Goal: Transaction & Acquisition: Purchase product/service

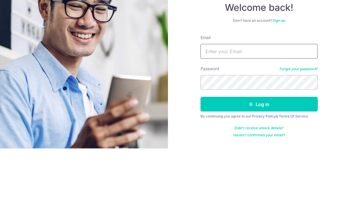
type input "[EMAIL_ADDRESS][DOMAIN_NAME]"
click at [259, 156] on button "Log in" at bounding box center [259, 163] width 117 height 15
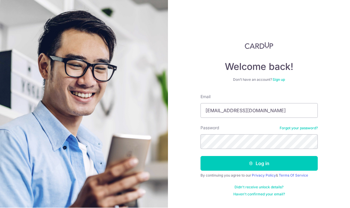
click at [267, 156] on button "Log in" at bounding box center [259, 163] width 117 height 15
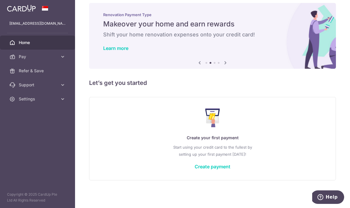
scroll to position [9, 0]
click at [195, 169] on link "Create payment" at bounding box center [213, 166] width 36 height 6
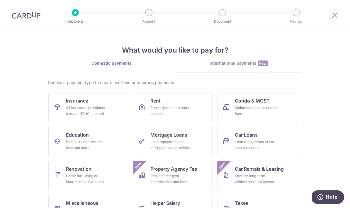
click at [84, 106] on div "All insurance premiums (except NTUC Income)" at bounding box center [87, 111] width 42 height 12
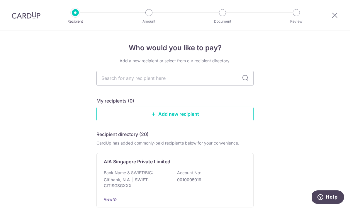
click at [217, 81] on input "text" at bounding box center [174, 78] width 157 height 15
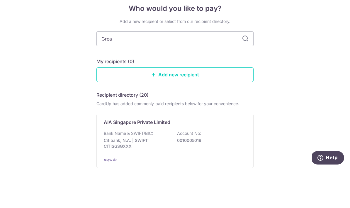
type input "Great"
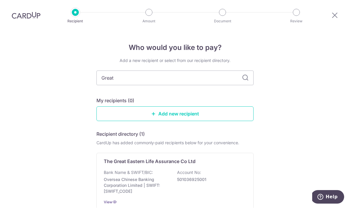
click at [147, 176] on p "Oversea Chinese Banking Corporation Limited | SWIFT: OCBCSGSGXXX" at bounding box center [137, 185] width 66 height 18
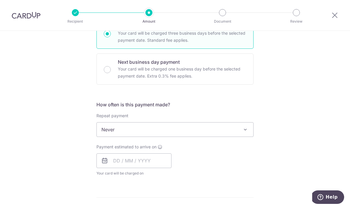
scroll to position [159, 0]
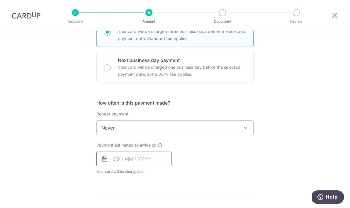
click at [150, 161] on input "text" at bounding box center [133, 158] width 75 height 15
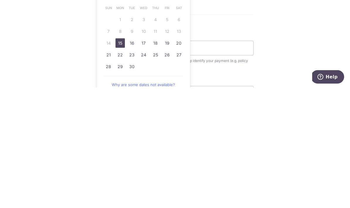
scroll to position [220, 0]
click at [119, 170] on link "22" at bounding box center [120, 174] width 9 height 9
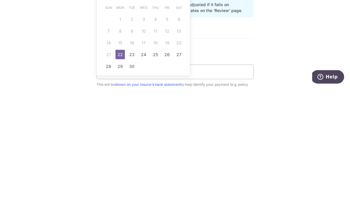
scroll to position [21, 0]
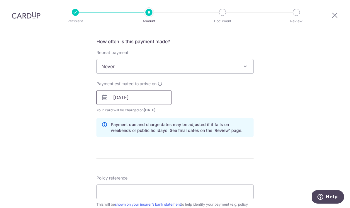
click at [125, 90] on input "22/09/2025" at bounding box center [133, 97] width 75 height 15
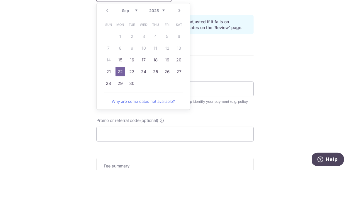
scroll to position [286, 0]
click at [165, 103] on link "26" at bounding box center [166, 107] width 9 height 9
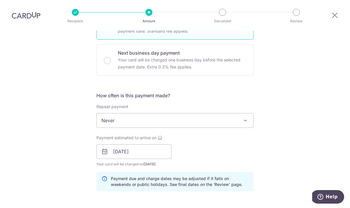
scroll to position [166, 0]
click at [145, 144] on input "26/09/2025" at bounding box center [133, 151] width 75 height 15
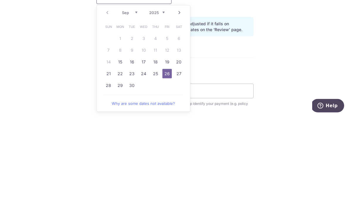
scroll to position [234, 0]
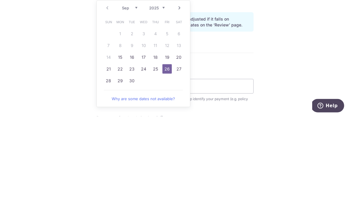
click at [167, 144] on link "19" at bounding box center [166, 148] width 9 height 9
type input "19/09/2025"
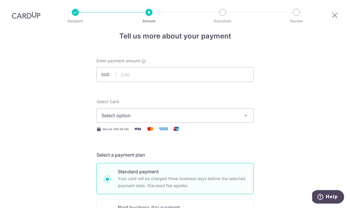
scroll to position [14, 0]
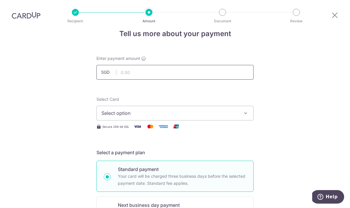
click at [164, 65] on input "text" at bounding box center [174, 72] width 157 height 15
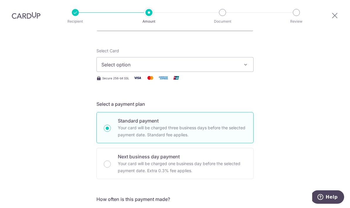
scroll to position [63, 0]
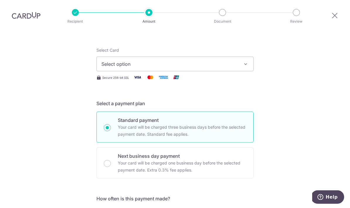
click at [246, 61] on icon "button" at bounding box center [246, 64] width 6 height 6
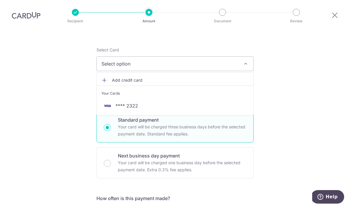
click at [104, 77] on icon at bounding box center [104, 80] width 6 height 6
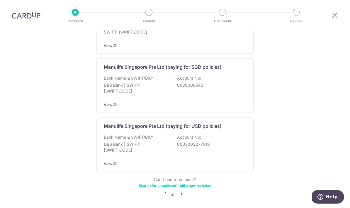
scroll to position [574, 0]
click at [181, 192] on icon "pager" at bounding box center [181, 194] width 5 height 5
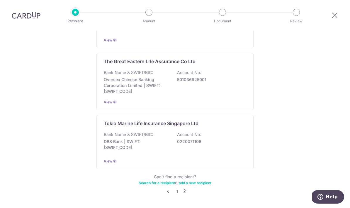
click at [172, 70] on div "Bank Name & SWIFT/BIC: Oversea Chinese Banking Corporation Limited | SWIFT: OCB…" at bounding box center [175, 82] width 142 height 25
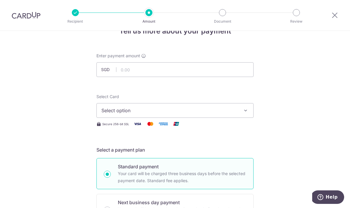
scroll to position [16, 0]
click at [185, 73] on input "text" at bounding box center [174, 70] width 157 height 15
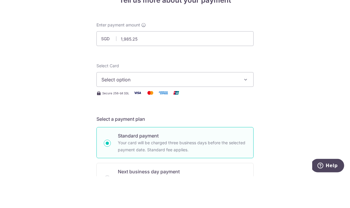
scroll to position [21, 0]
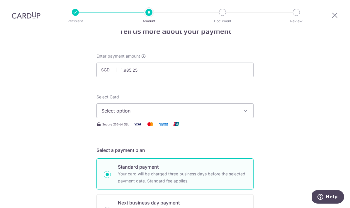
click at [142, 107] on span "Select option" at bounding box center [169, 110] width 137 height 7
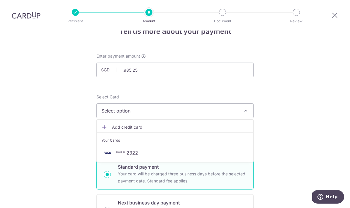
type input "1,985.25"
click at [105, 124] on icon at bounding box center [104, 127] width 6 height 6
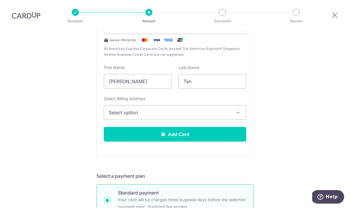
scroll to position [155, 0]
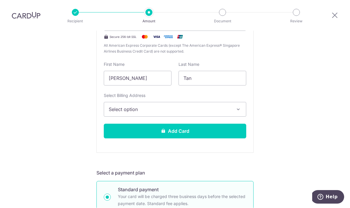
click at [238, 106] on icon "button" at bounding box center [238, 109] width 6 height 6
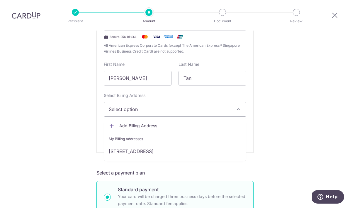
click at [189, 144] on link "[STREET_ADDRESS]" at bounding box center [175, 151] width 142 height 14
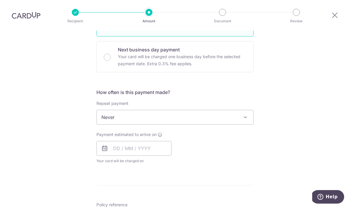
scroll to position [334, 0]
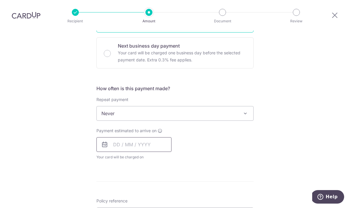
click at [143, 137] on input "text" at bounding box center [133, 144] width 75 height 15
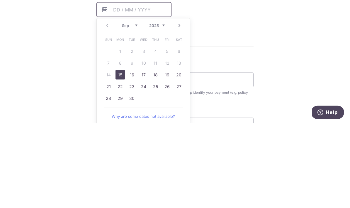
scroll to position [384, 0]
type input "[DATE]"
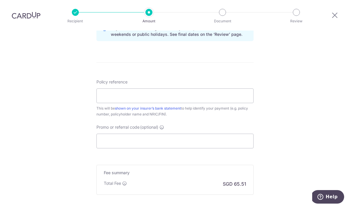
scroll to position [478, 0]
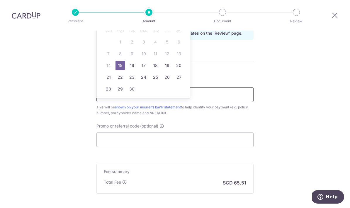
click at [231, 87] on input "Policy reference" at bounding box center [174, 94] width 157 height 15
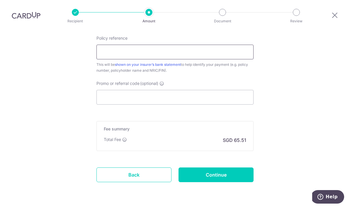
scroll to position [520, 0]
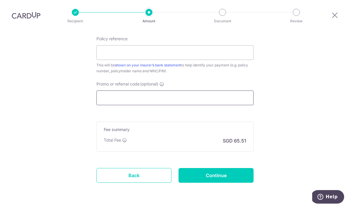
click at [153, 91] on input "Promo or referral code (optional)" at bounding box center [174, 98] width 157 height 15
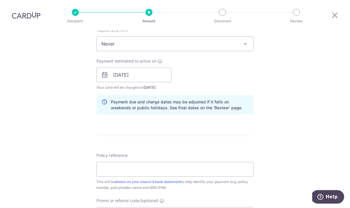
scroll to position [407, 0]
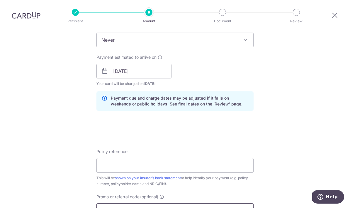
type input "OFF225"
click at [136, 158] on input "Policy reference" at bounding box center [174, 165] width 157 height 15
click at [122, 158] on input "Policy reference" at bounding box center [174, 165] width 157 height 15
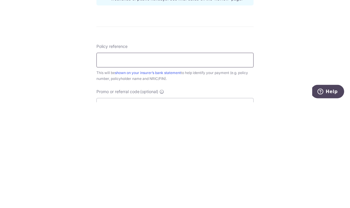
click at [125, 158] on input "Policy reference" at bounding box center [174, 165] width 157 height 15
paste input "0082547917"
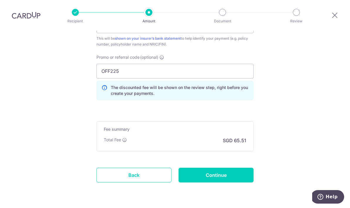
scroll to position [546, 0]
type input "0082547917"
click at [229, 168] on input "Continue" at bounding box center [216, 175] width 75 height 15
type input "Create Schedule"
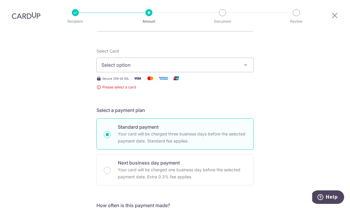
scroll to position [60, 0]
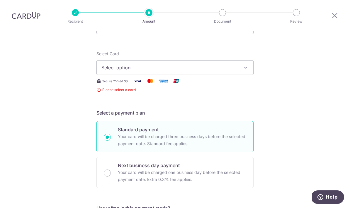
click at [249, 60] on button "Select option" at bounding box center [174, 67] width 157 height 15
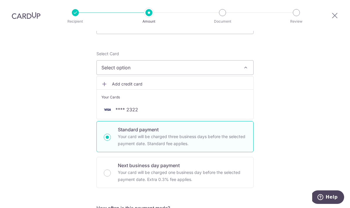
click at [193, 129] on div at bounding box center [175, 104] width 350 height 208
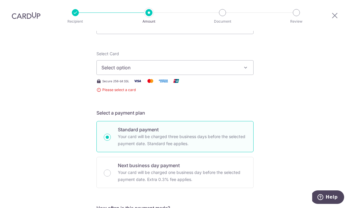
click at [248, 64] on icon "button" at bounding box center [246, 67] width 6 height 6
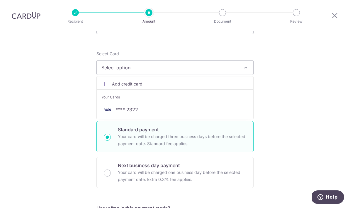
click at [106, 81] on icon at bounding box center [104, 84] width 6 height 6
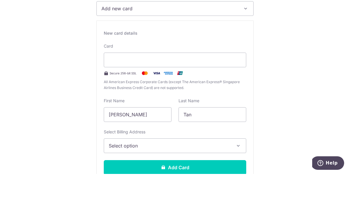
scroll to position [21, 0]
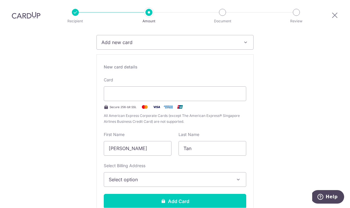
click at [186, 194] on button "Add Card" at bounding box center [175, 201] width 142 height 15
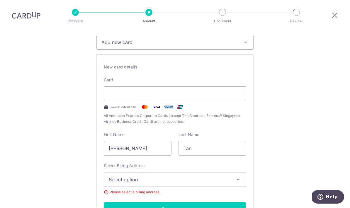
click at [237, 176] on icon "button" at bounding box center [238, 179] width 6 height 6
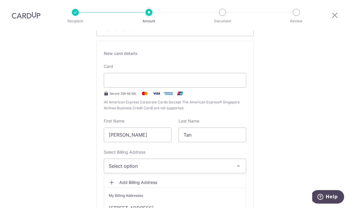
scroll to position [115, 0]
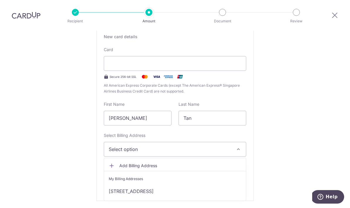
click at [199, 184] on link "20 Jalan Pandan , Singapore, Singapore-288805" at bounding box center [175, 191] width 142 height 14
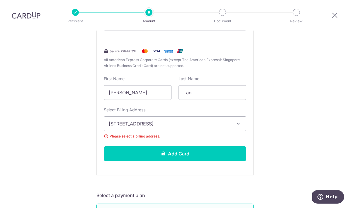
scroll to position [131, 0]
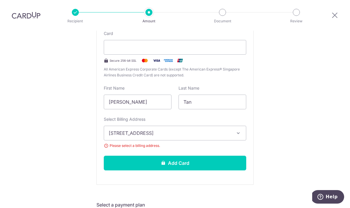
click at [183, 156] on button "Add Card" at bounding box center [175, 163] width 142 height 15
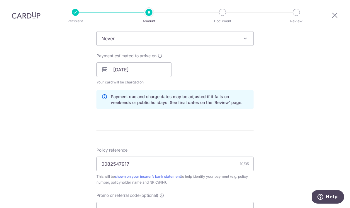
scroll to position [149, 0]
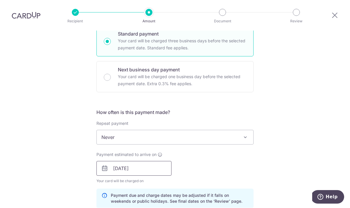
click at [138, 161] on input "[DATE]" at bounding box center [133, 168] width 75 height 15
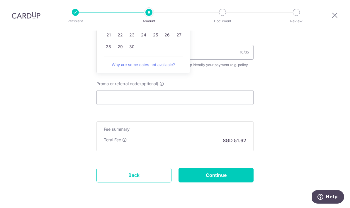
scroll to position [359, 0]
click at [227, 91] on input "Promo or referral code (optional)" at bounding box center [174, 98] width 157 height 15
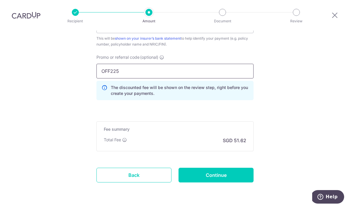
scroll to position [385, 0]
type input "OFF225"
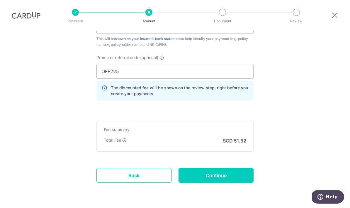
click at [231, 168] on input "Continue" at bounding box center [216, 175] width 75 height 15
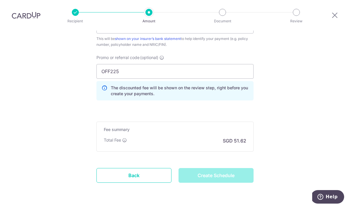
type input "Create Schedule"
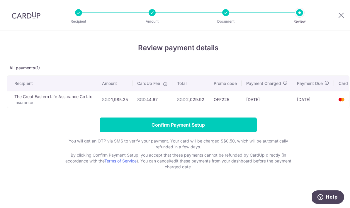
click at [251, 158] on p "By clicking Confirm Payment Setup, you accept that these payments cannot be ref…" at bounding box center [178, 161] width 235 height 18
click at [176, 127] on input "Confirm Payment Setup" at bounding box center [178, 124] width 157 height 15
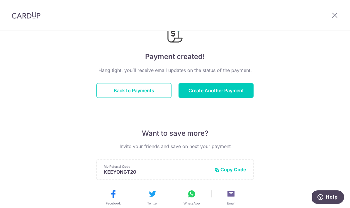
scroll to position [22, 0]
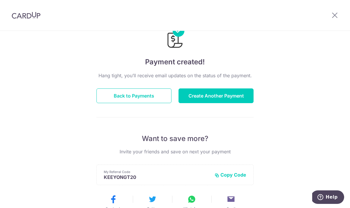
click at [228, 98] on button "Create Another Payment" at bounding box center [216, 95] width 75 height 15
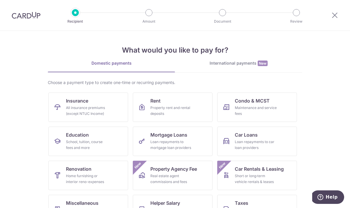
click at [89, 104] on link "Insurance All insurance premiums (except NTUC Income)" at bounding box center [88, 106] width 80 height 29
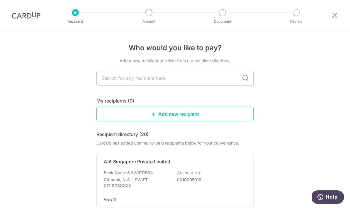
click at [336, 13] on icon at bounding box center [334, 14] width 7 height 7
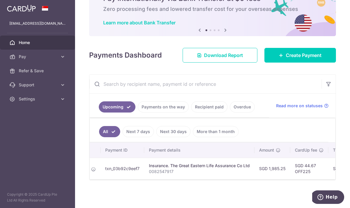
scroll to position [0, 62]
click at [283, 62] on link "Create Payment" at bounding box center [300, 55] width 72 height 15
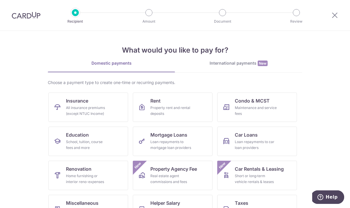
click at [89, 110] on div "All insurance premiums (except NTUC Income)" at bounding box center [87, 111] width 42 height 12
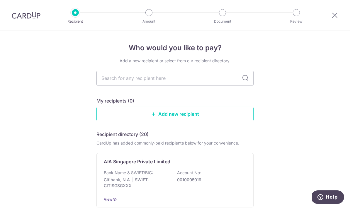
click at [329, 195] on span "Help" at bounding box center [332, 196] width 12 height 5
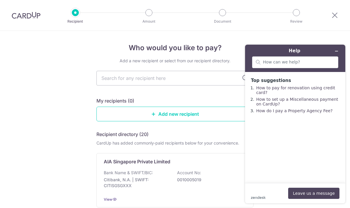
click at [259, 198] on icon "zendesk .cls-1{fill:#03363d;}" at bounding box center [258, 197] width 15 height 3
click at [299, 63] on input "search" at bounding box center [299, 62] width 72 height 5
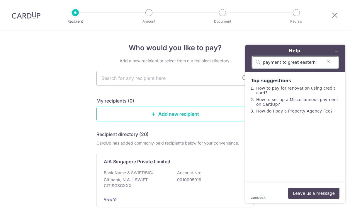
click at [288, 63] on input "payment to great eastern" at bounding box center [293, 62] width 60 height 5
click at [314, 60] on input "payment to the great eastern" at bounding box center [293, 62] width 60 height 5
click at [303, 61] on input "payment to the great eastern life assurance" at bounding box center [293, 62] width 60 height 5
click at [318, 60] on input "payment to the great eastern life assurance" at bounding box center [293, 62] width 60 height 5
type input "payment to the great eastern life assurance"
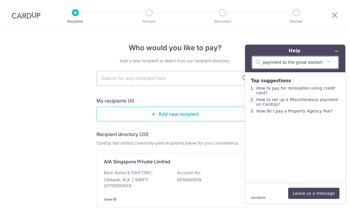
click at [330, 60] on icon "Clear search" at bounding box center [328, 62] width 5 height 4
click at [338, 51] on icon "Minimise widget" at bounding box center [336, 51] width 3 height 0
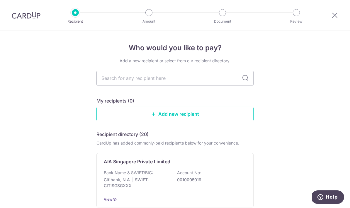
click at [335, 15] on icon at bounding box center [334, 14] width 7 height 7
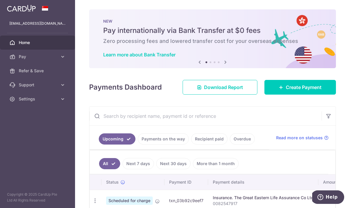
click at [311, 91] on span "Create Payment" at bounding box center [304, 87] width 36 height 7
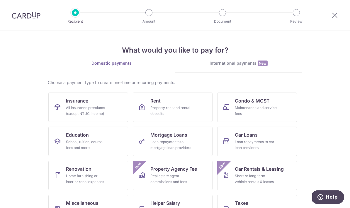
click at [90, 108] on div "All insurance premiums (except NTUC Income)" at bounding box center [87, 111] width 42 height 12
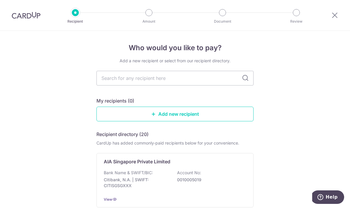
click at [142, 81] on input "text" at bounding box center [174, 78] width 157 height 15
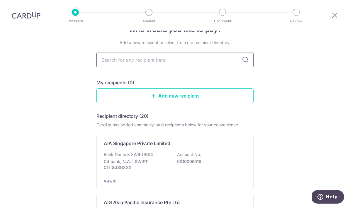
scroll to position [18, 0]
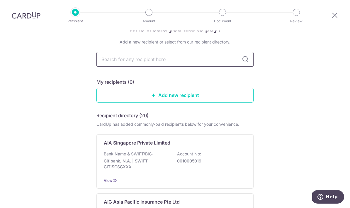
click at [173, 52] on input "text" at bounding box center [174, 59] width 157 height 15
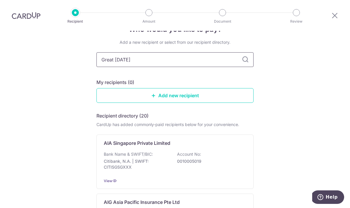
type input "Great eastern"
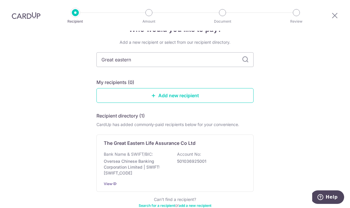
click at [132, 134] on div "The Great Eastern Life Assurance Co Ltd Bank Name & SWIFT/BIC: Oversea Chinese …" at bounding box center [174, 162] width 157 height 57
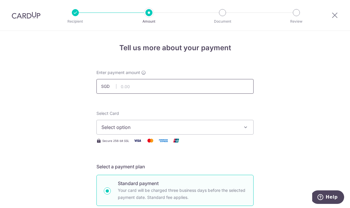
click at [169, 86] on input "text" at bounding box center [174, 86] width 157 height 15
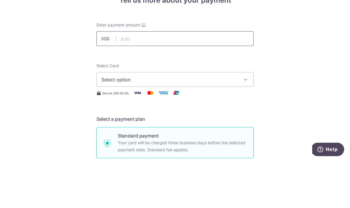
scroll to position [21, 0]
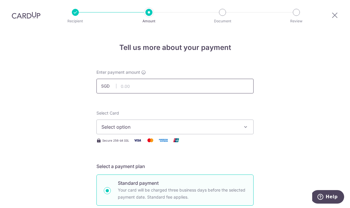
click at [165, 79] on input "text" at bounding box center [174, 86] width 157 height 15
click at [249, 120] on button "Select option" at bounding box center [174, 127] width 157 height 15
type input "1,889.48"
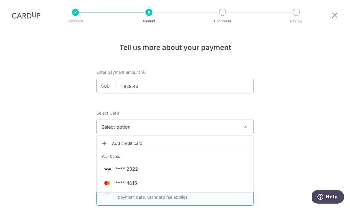
click at [128, 179] on span "**** 4615" at bounding box center [127, 182] width 22 height 7
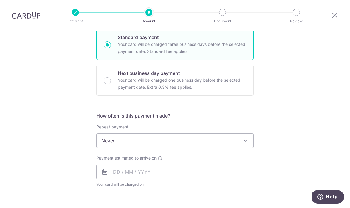
scroll to position [150, 0]
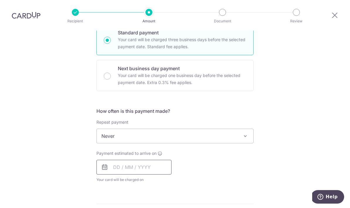
click at [147, 160] on input "text" at bounding box center [133, 167] width 75 height 15
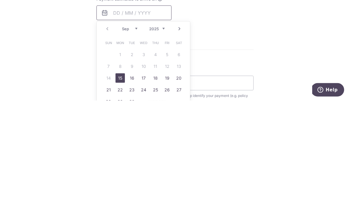
scroll to position [197, 0]
click at [119, 181] on link "15" at bounding box center [120, 185] width 9 height 9
type input "15/09/2025"
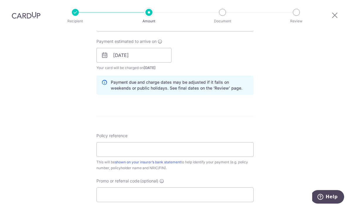
scroll to position [264, 0]
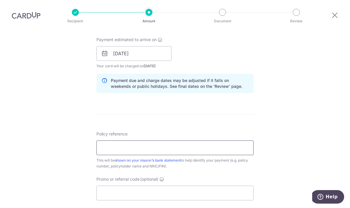
click at [220, 140] on input "Policy reference" at bounding box center [174, 147] width 157 height 15
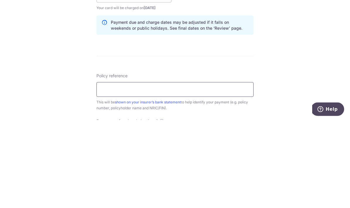
scroll to position [225, 0]
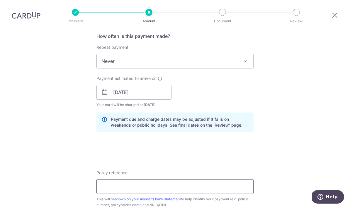
click at [128, 179] on input "Policy reference" at bounding box center [174, 186] width 157 height 15
click at [150, 179] on input "00844[" at bounding box center [174, 186] width 157 height 15
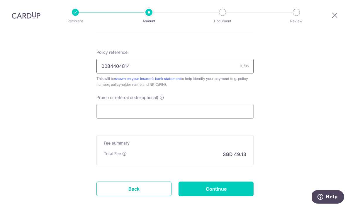
scroll to position [348, 0]
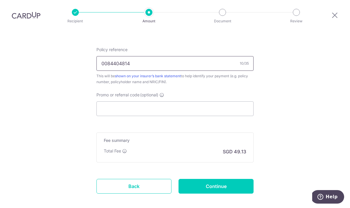
type input "0084404814"
click at [127, 101] on input "Promo or referral code (optional)" at bounding box center [174, 108] width 157 height 15
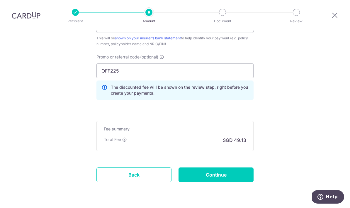
scroll to position [385, 0]
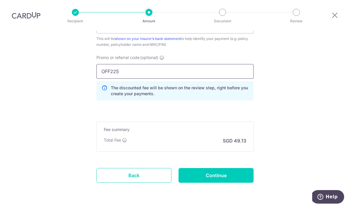
type input "OFF225"
click at [224, 168] on input "Continue" at bounding box center [216, 175] width 75 height 15
type input "Create Schedule"
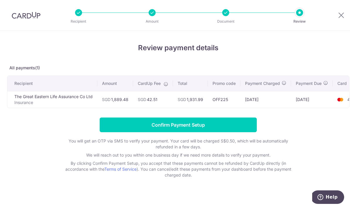
click at [176, 127] on input "Confirm Payment Setup" at bounding box center [178, 124] width 157 height 15
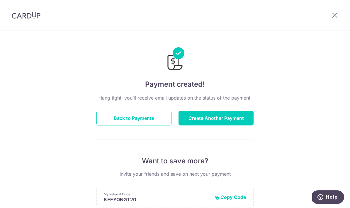
click at [225, 119] on button "Create Another Payment" at bounding box center [216, 118] width 75 height 15
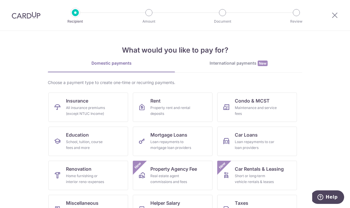
click at [80, 106] on div "All insurance premiums (except NTUC Income)" at bounding box center [87, 111] width 42 height 12
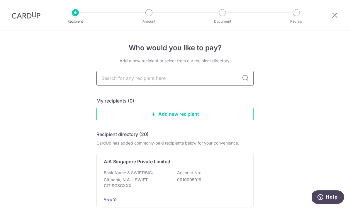
scroll to position [-1, 0]
click at [28, 15] on img at bounding box center [26, 15] width 29 height 7
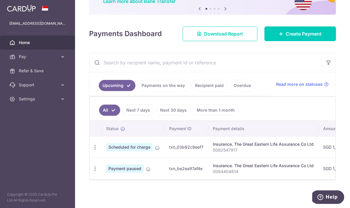
scroll to position [56, 0]
click at [106, 172] on span "Payment paused" at bounding box center [125, 168] width 38 height 8
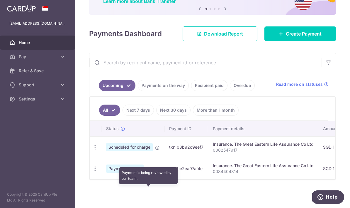
click at [146, 171] on icon at bounding box center [148, 169] width 5 height 5
click at [218, 72] on input "text" at bounding box center [205, 62] width 232 height 19
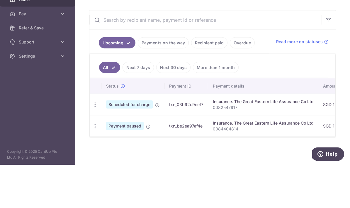
scroll to position [21, 0]
